Goal: Task Accomplishment & Management: Use online tool/utility

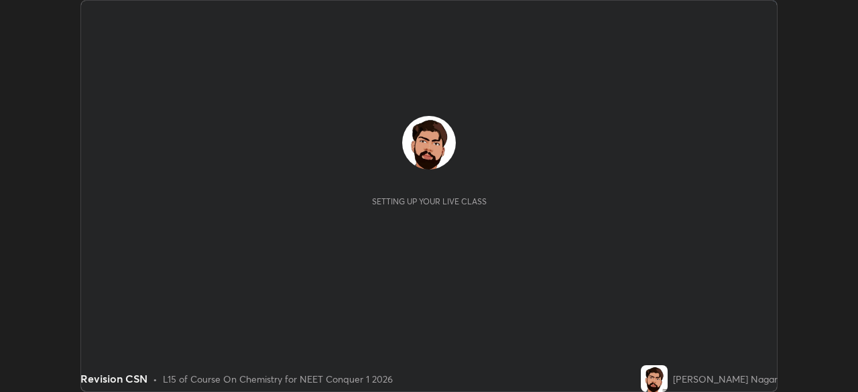
scroll to position [392, 858]
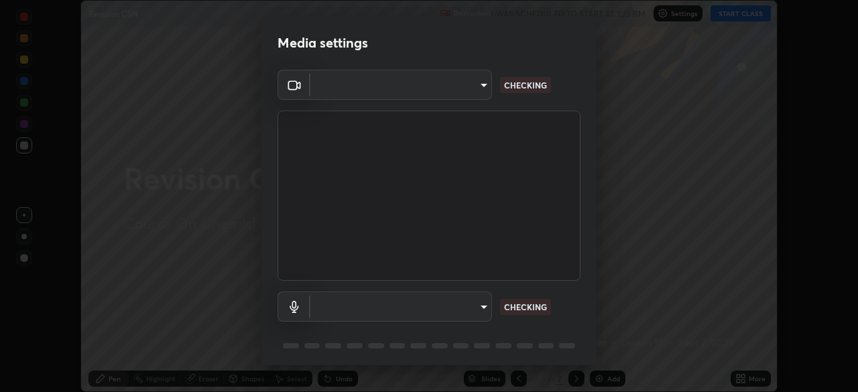
type input "e828e536804fa5ec44f09bab9f54175a8b6d317bb850f7280915d3359c97194d"
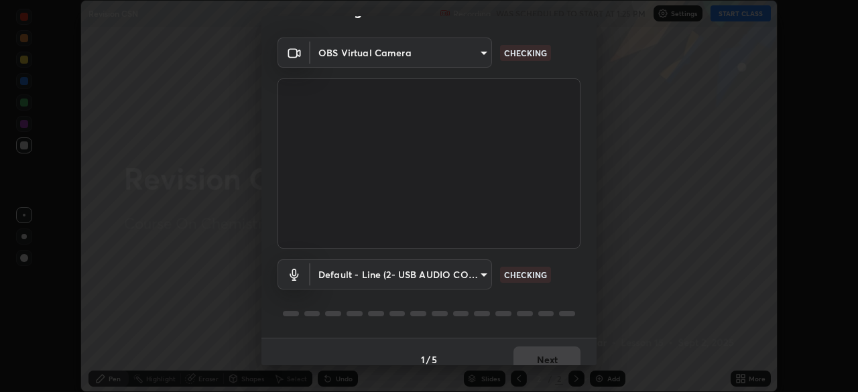
scroll to position [48, 0]
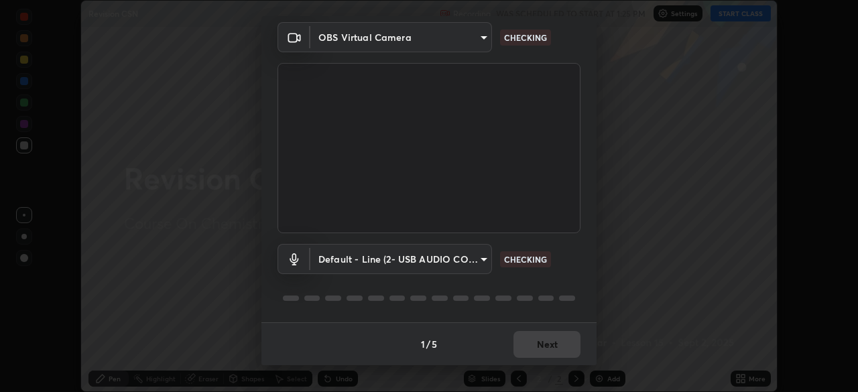
click at [419, 254] on body "Erase all Revision CSN Recording WAS SCHEDULED TO START AT 1:25 PM Settings STA…" at bounding box center [429, 196] width 858 height 392
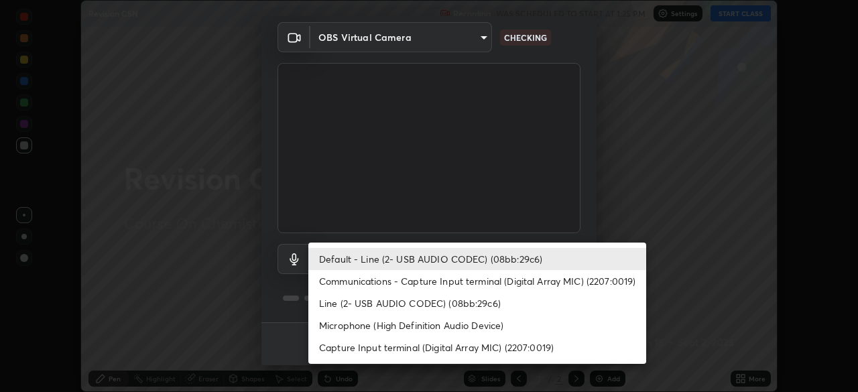
click at [415, 281] on li "Communications - Capture Input terminal (Digital Array MIC) (2207:0019)" at bounding box center [477, 281] width 338 height 22
type input "communications"
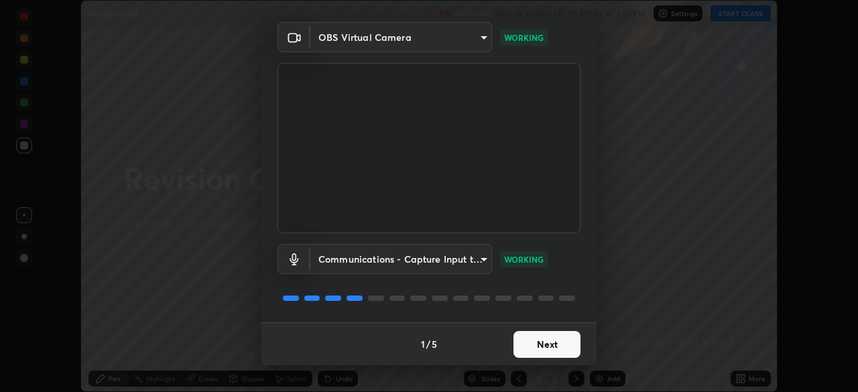
click at [544, 343] on button "Next" at bounding box center [547, 344] width 67 height 27
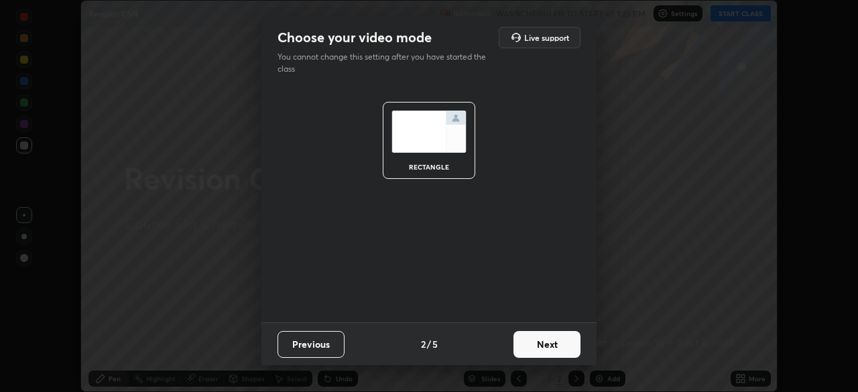
scroll to position [0, 0]
click at [544, 343] on button "Next" at bounding box center [547, 344] width 67 height 27
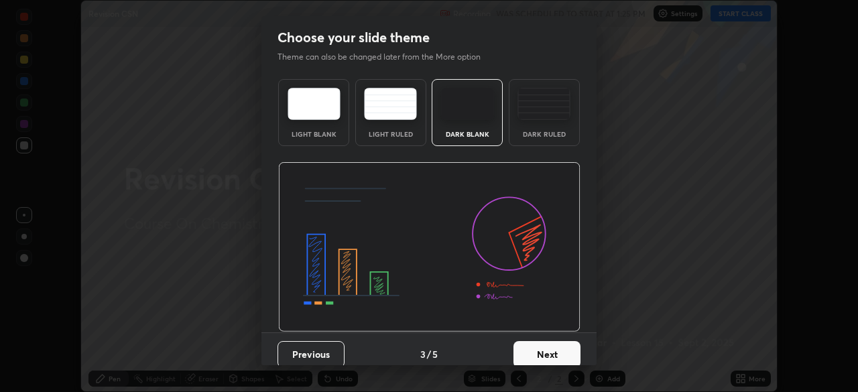
click at [544, 343] on button "Next" at bounding box center [547, 354] width 67 height 27
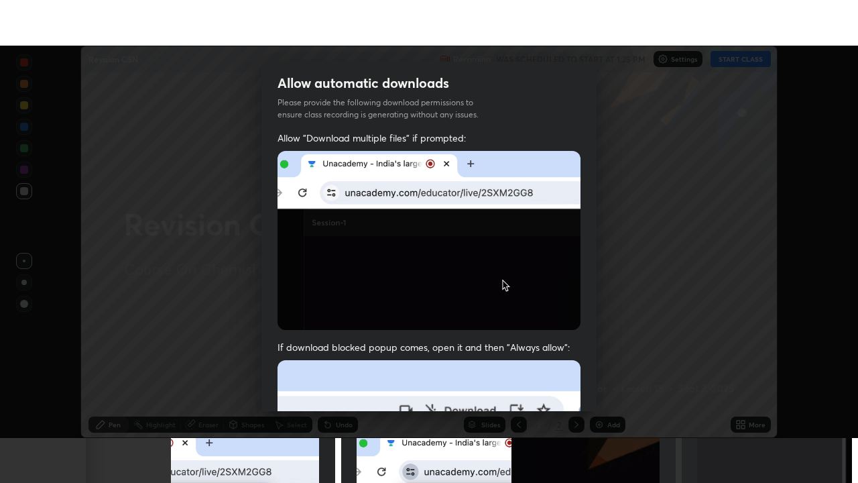
scroll to position [321, 0]
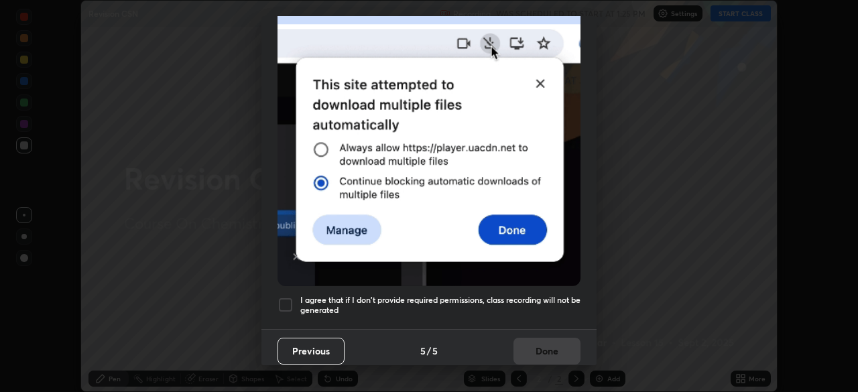
click at [285, 300] on div at bounding box center [286, 305] width 16 height 16
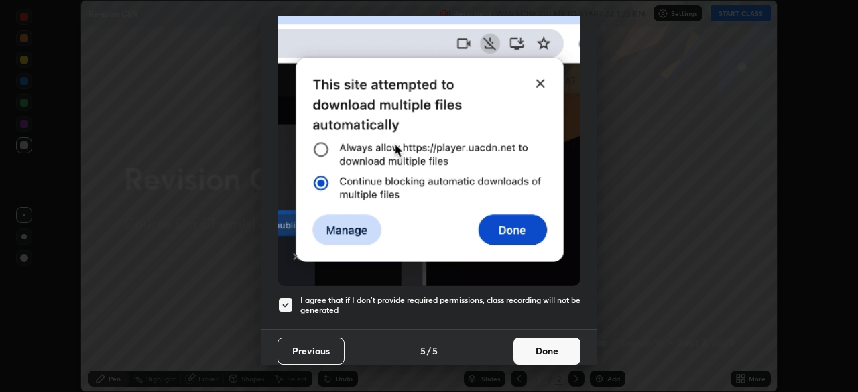
click at [536, 345] on button "Done" at bounding box center [547, 351] width 67 height 27
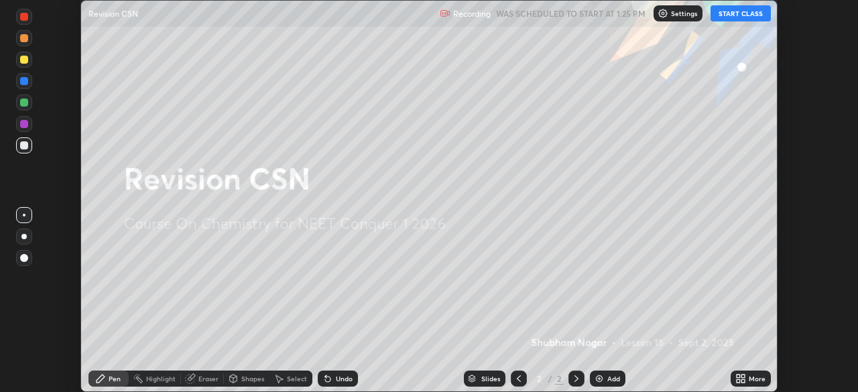
click at [730, 14] on button "START CLASS" at bounding box center [741, 13] width 60 height 16
click at [743, 379] on icon at bounding box center [741, 379] width 11 height 11
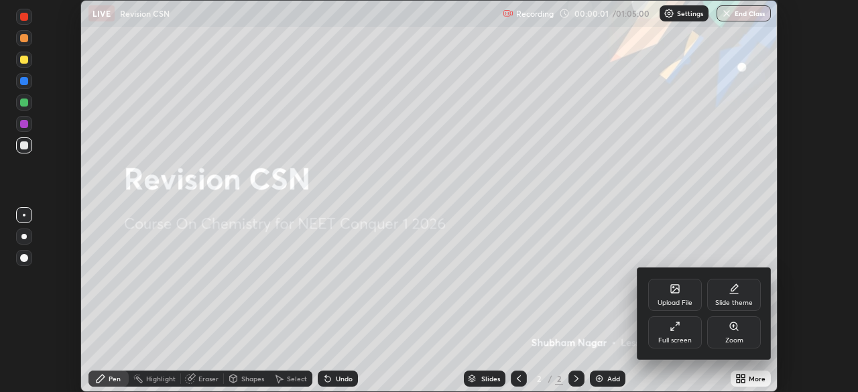
click at [672, 322] on icon at bounding box center [675, 326] width 11 height 11
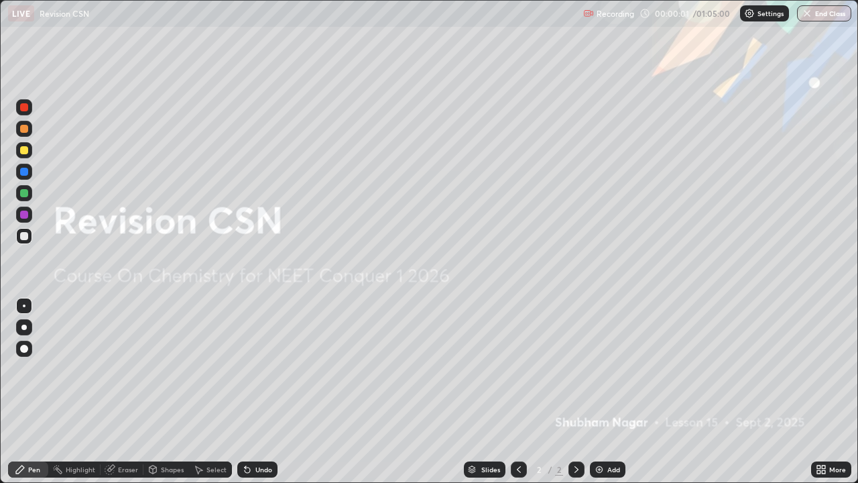
scroll to position [483, 858]
click at [598, 392] on img at bounding box center [599, 469] width 11 height 11
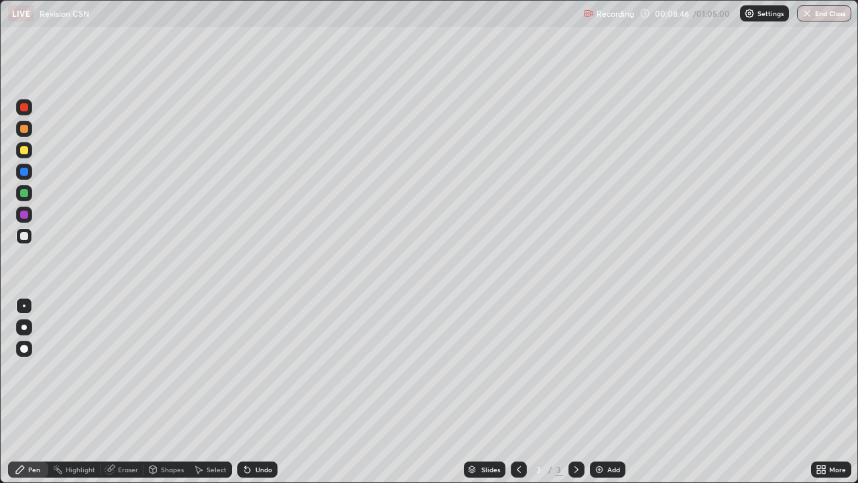
click at [582, 392] on div at bounding box center [577, 469] width 16 height 16
click at [612, 392] on div "Add" at bounding box center [614, 469] width 13 height 7
click at [251, 392] on div "Undo" at bounding box center [257, 469] width 40 height 16
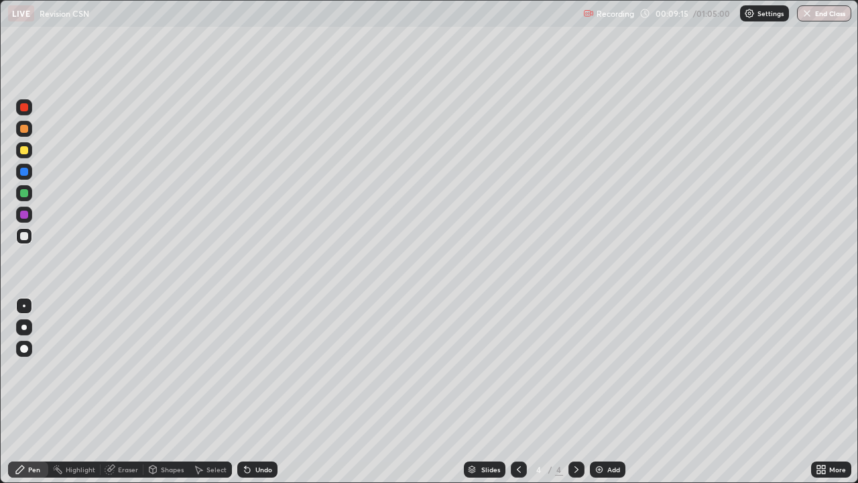
click at [252, 392] on div "Undo" at bounding box center [257, 469] width 40 height 16
click at [251, 392] on div "Undo" at bounding box center [257, 469] width 40 height 16
click at [604, 392] on div "Add" at bounding box center [608, 469] width 36 height 16
click at [239, 392] on div "Undo" at bounding box center [257, 469] width 40 height 16
click at [19, 392] on div at bounding box center [23, 375] width 21 height 161
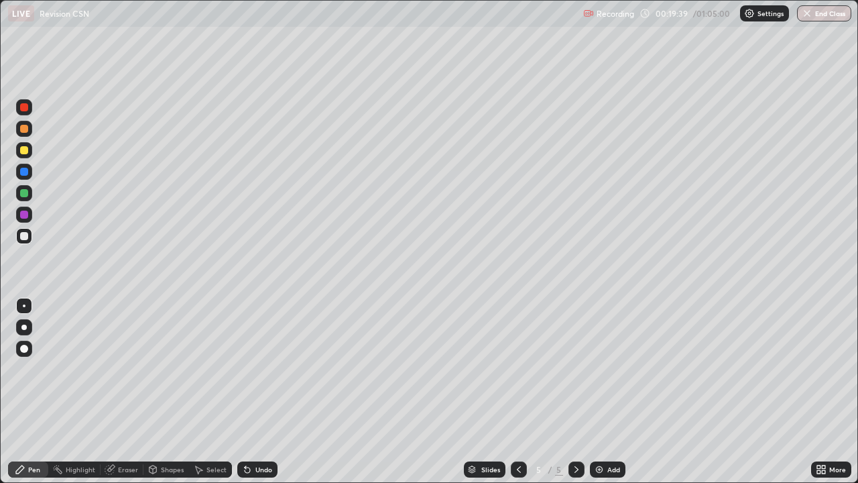
click at [618, 392] on div "Add" at bounding box center [608, 469] width 36 height 16
click at [597, 392] on img at bounding box center [599, 469] width 11 height 11
click at [93, 392] on div "Highlight" at bounding box center [74, 469] width 52 height 16
click at [96, 392] on div "Highlight" at bounding box center [74, 469] width 52 height 16
click at [249, 392] on div "Undo" at bounding box center [257, 469] width 40 height 16
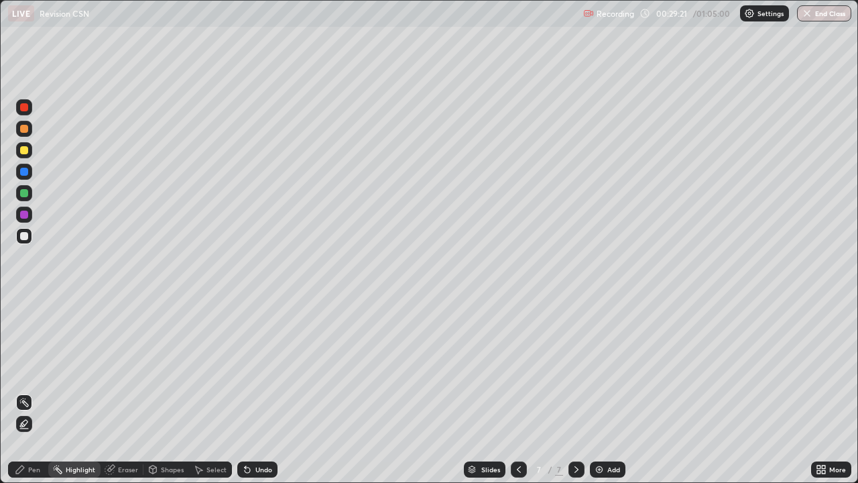
click at [117, 392] on div "Eraser" at bounding box center [122, 469] width 43 height 16
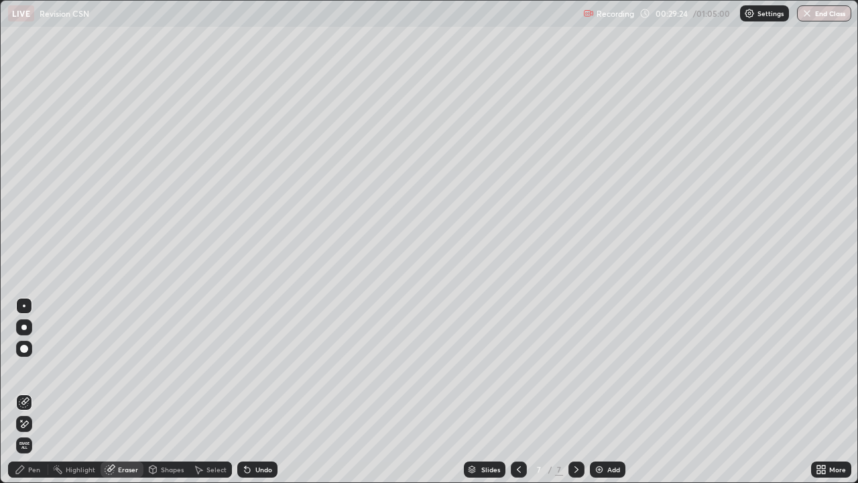
click at [180, 392] on div "Shapes" at bounding box center [167, 469] width 46 height 16
